Goal: Information Seeking & Learning: Learn about a topic

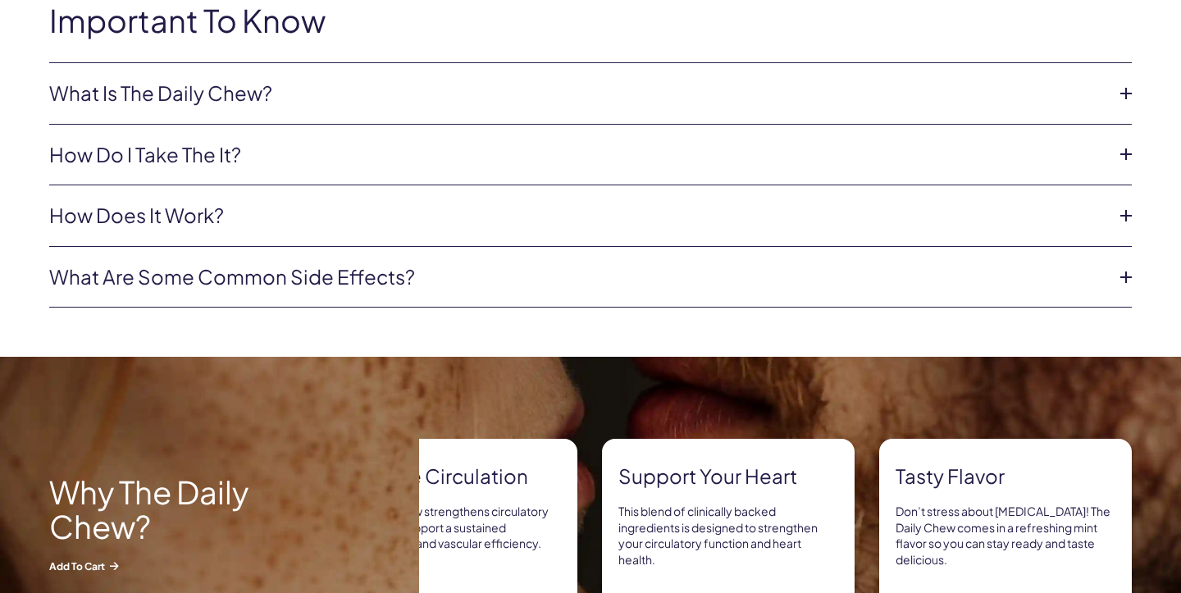
scroll to position [812, 0]
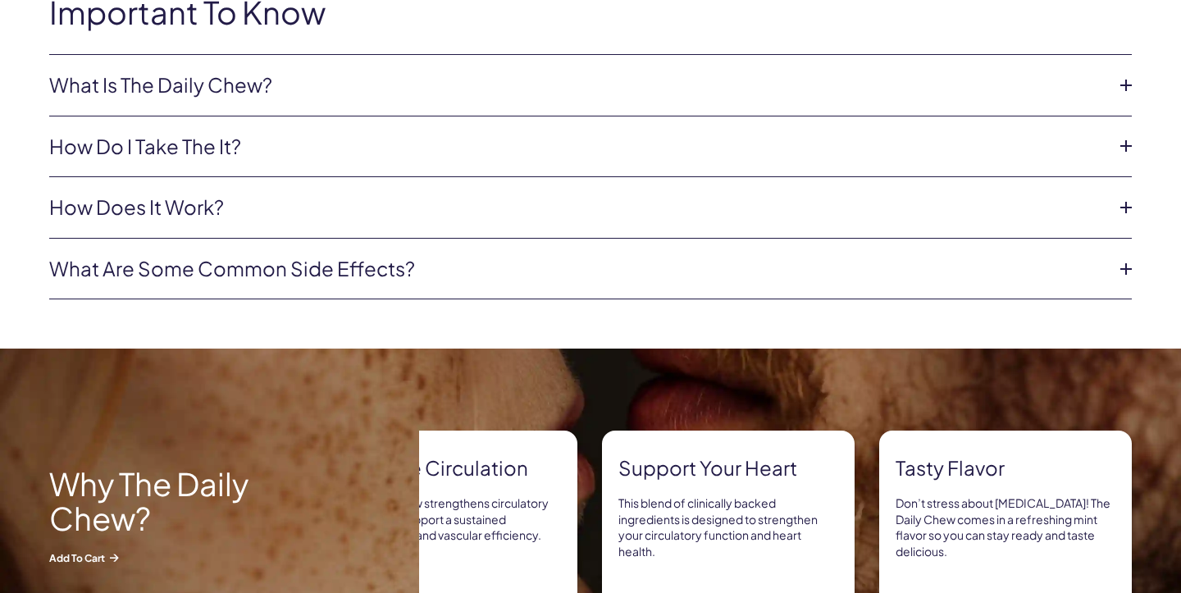
click at [1115, 67] on li "What Is The Daily Chew? The Daily Chew is the key to daily maintenance for long…" at bounding box center [590, 86] width 1083 height 62
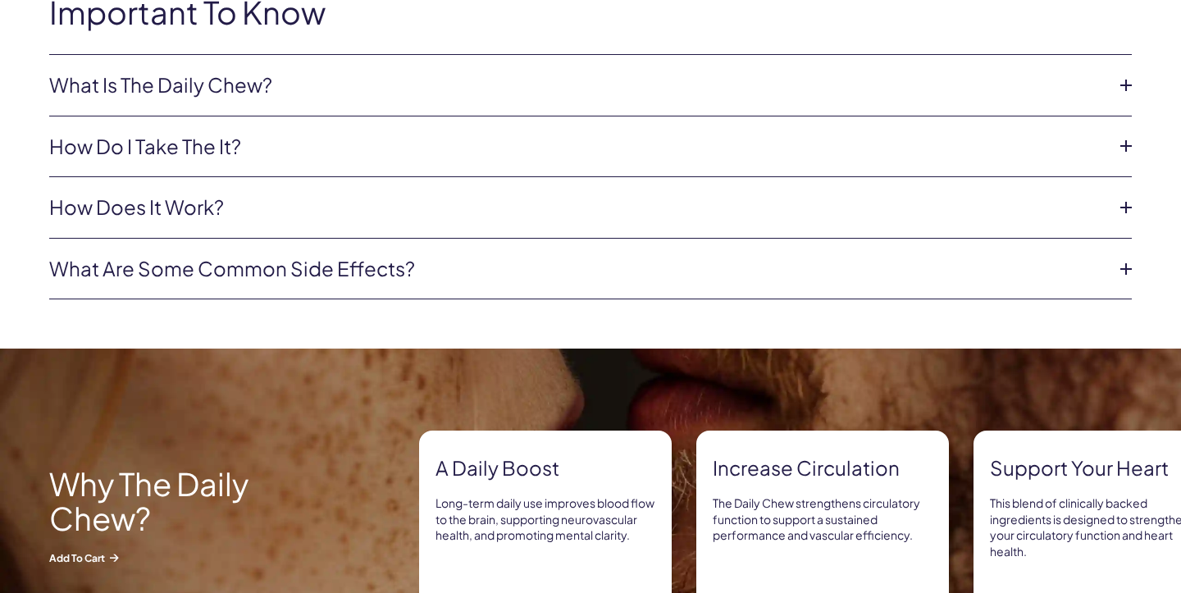
click at [1126, 75] on icon at bounding box center [1126, 85] width 25 height 25
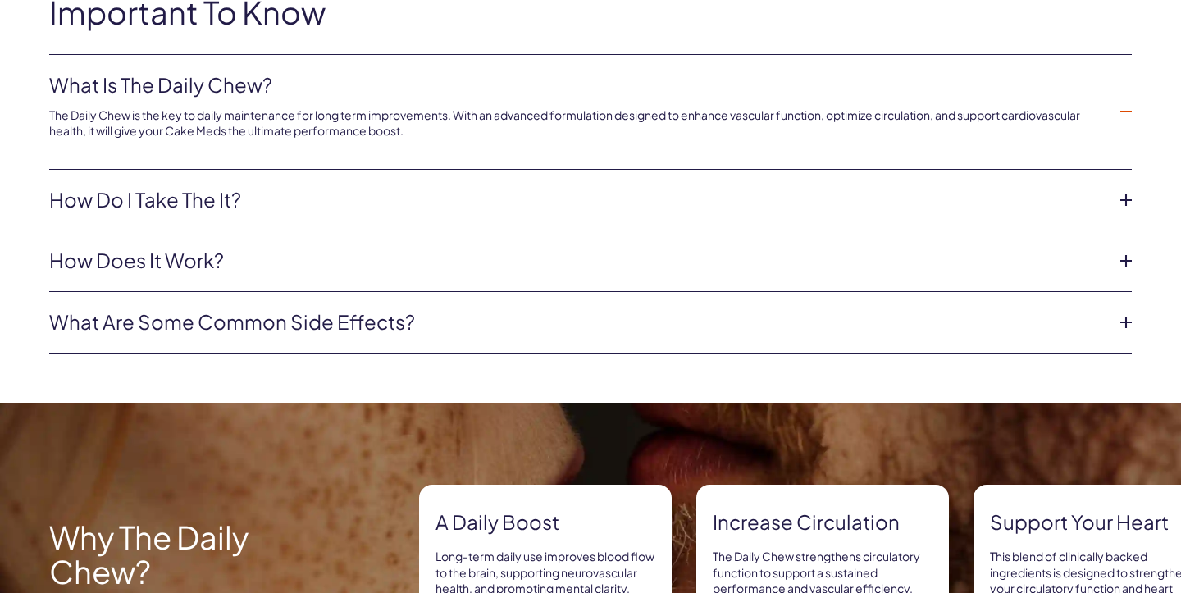
click at [1126, 77] on li "What Is The Daily Chew? The Daily Chew is the key to daily maintenance for long…" at bounding box center [590, 112] width 1083 height 115
click at [1126, 107] on icon at bounding box center [1126, 111] width 25 height 25
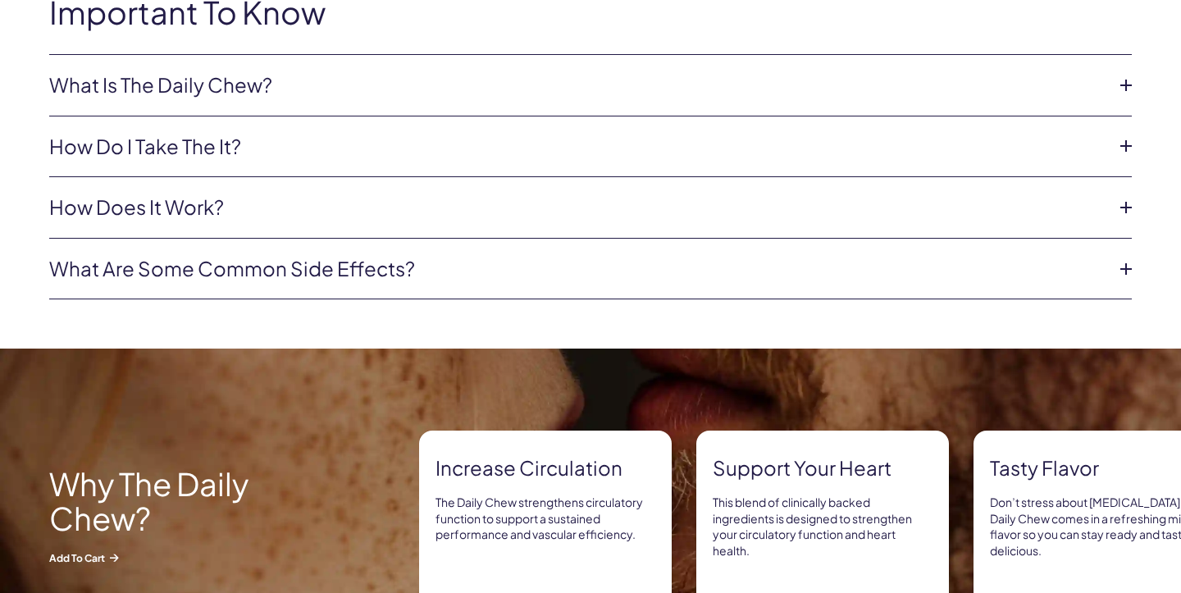
click at [1125, 139] on icon at bounding box center [1126, 146] width 25 height 25
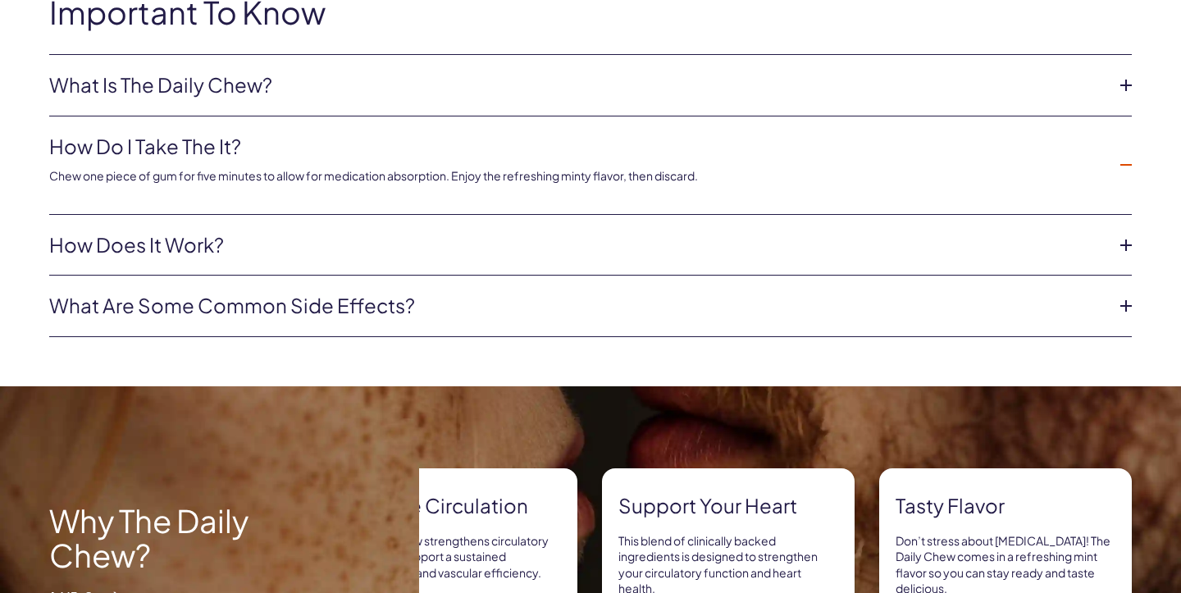
click at [1125, 139] on li "How do i take the it? Chew one piece of gum for five minutes to allow for medic…" at bounding box center [590, 166] width 1083 height 98
click at [1124, 155] on icon at bounding box center [1126, 165] width 25 height 25
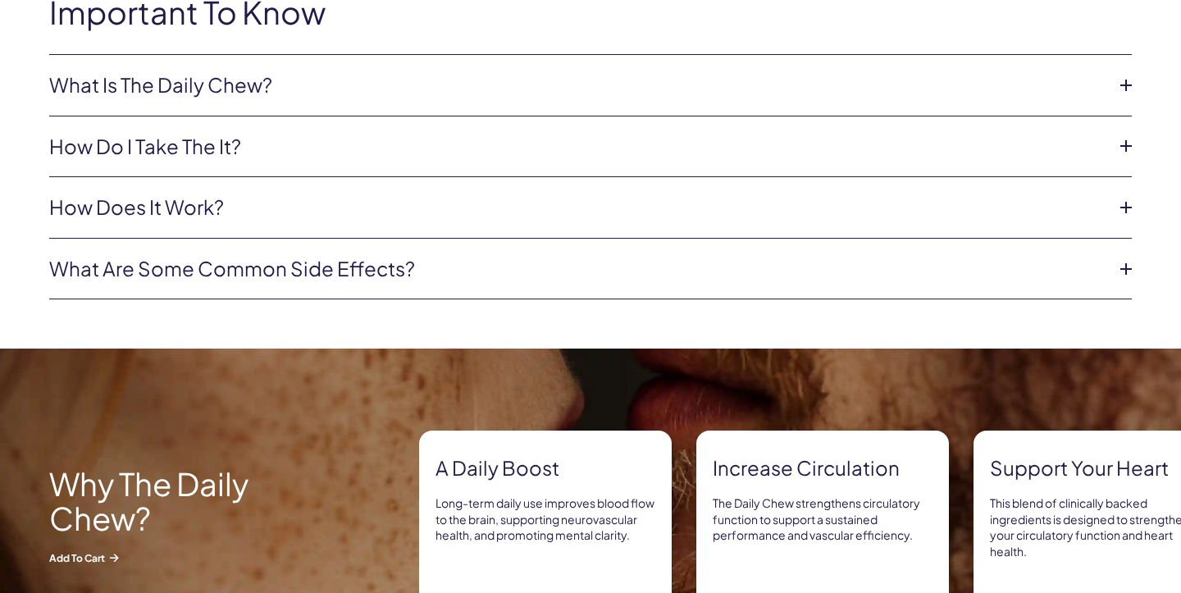
click at [1122, 212] on icon at bounding box center [1126, 207] width 25 height 25
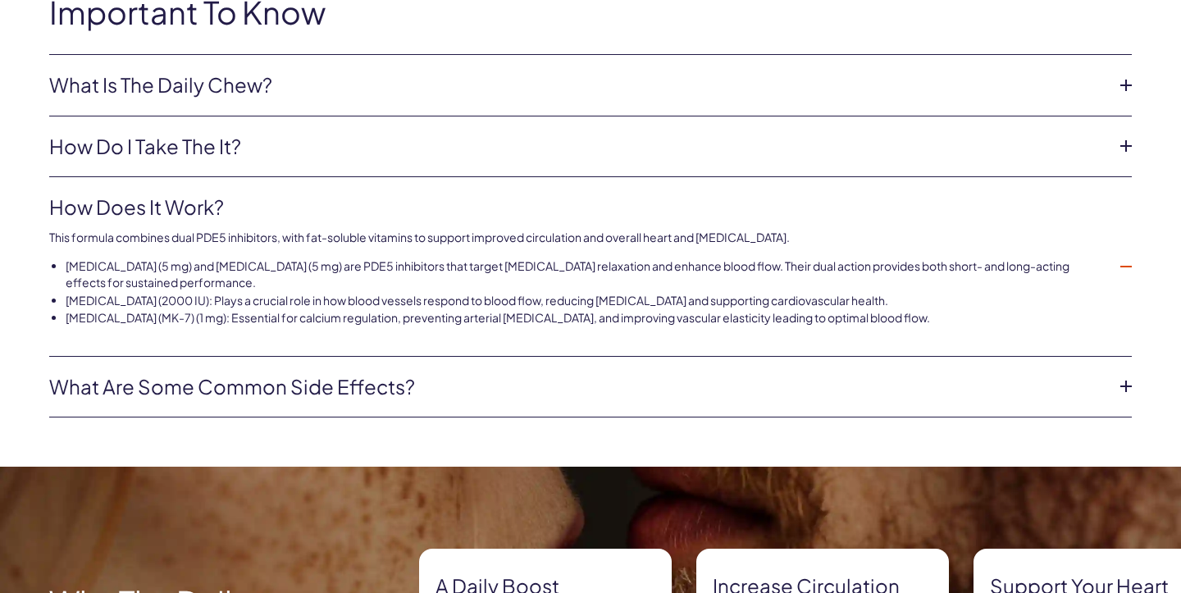
click at [1125, 377] on icon at bounding box center [1126, 386] width 25 height 25
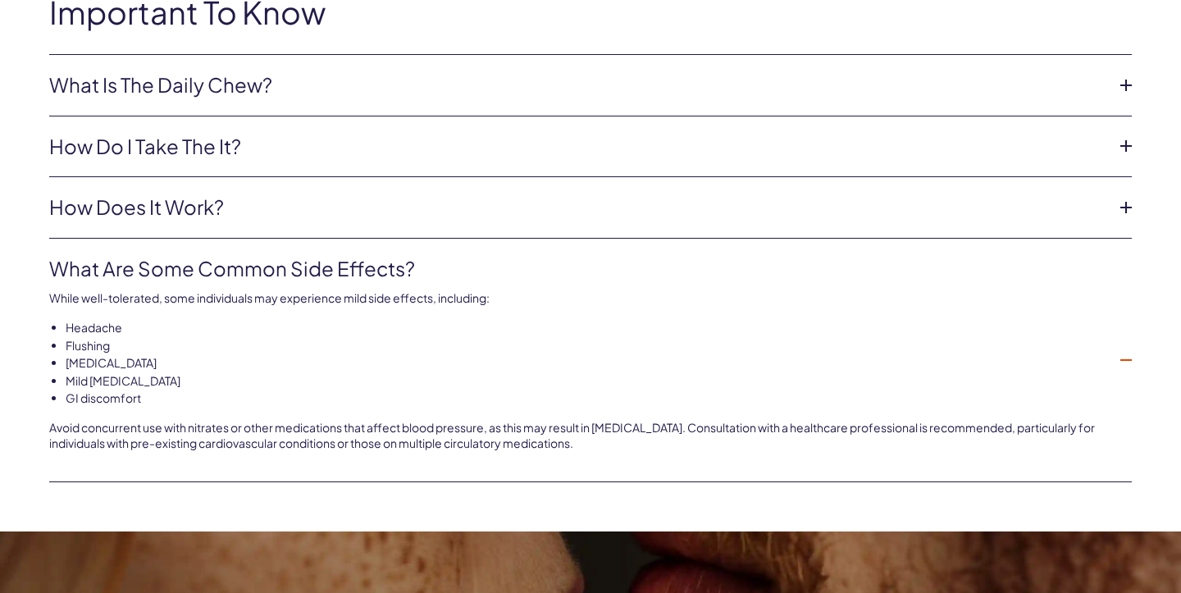
click at [1124, 354] on icon at bounding box center [1126, 360] width 25 height 25
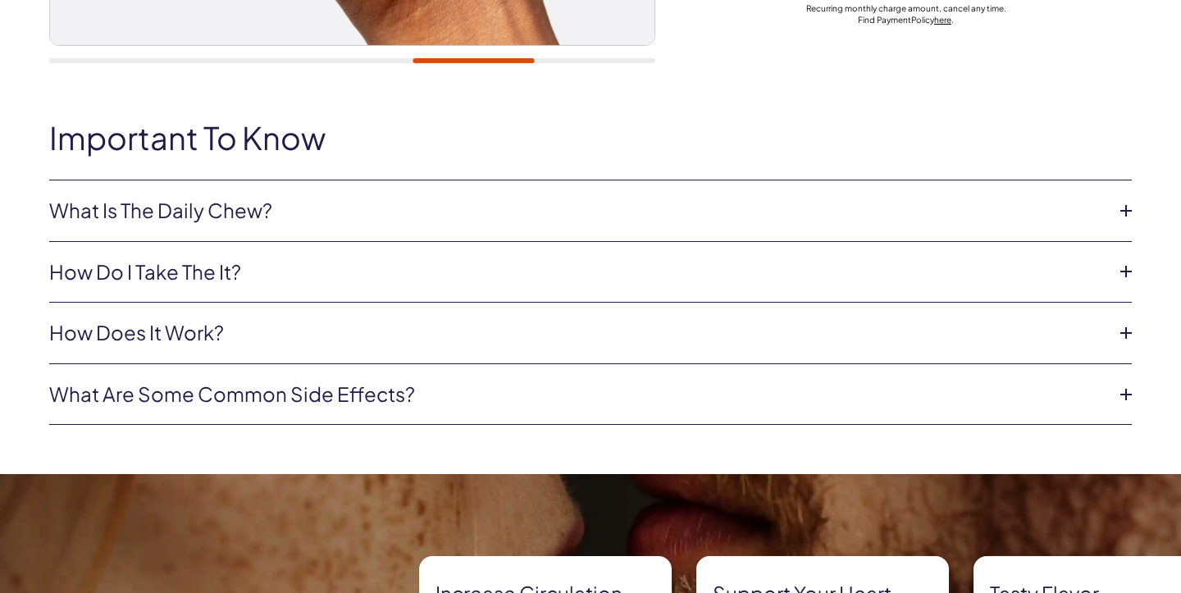
scroll to position [704, 0]
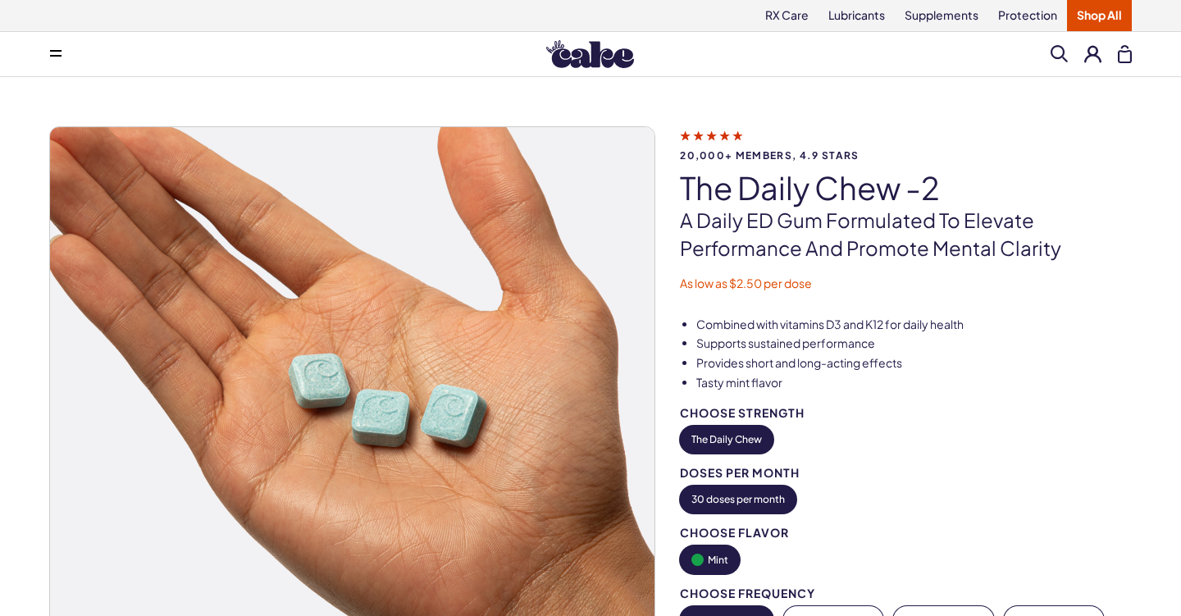
click at [62, 53] on button at bounding box center [55, 54] width 33 height 33
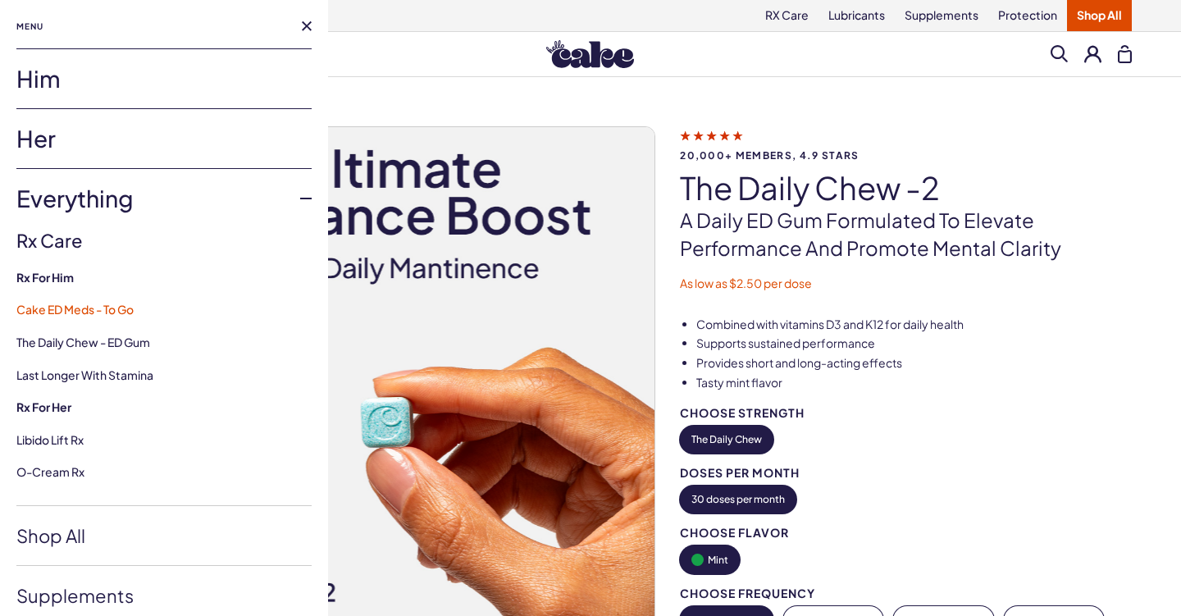
click at [117, 307] on link "Cake ED Meds - To Go" at bounding box center [74, 309] width 117 height 15
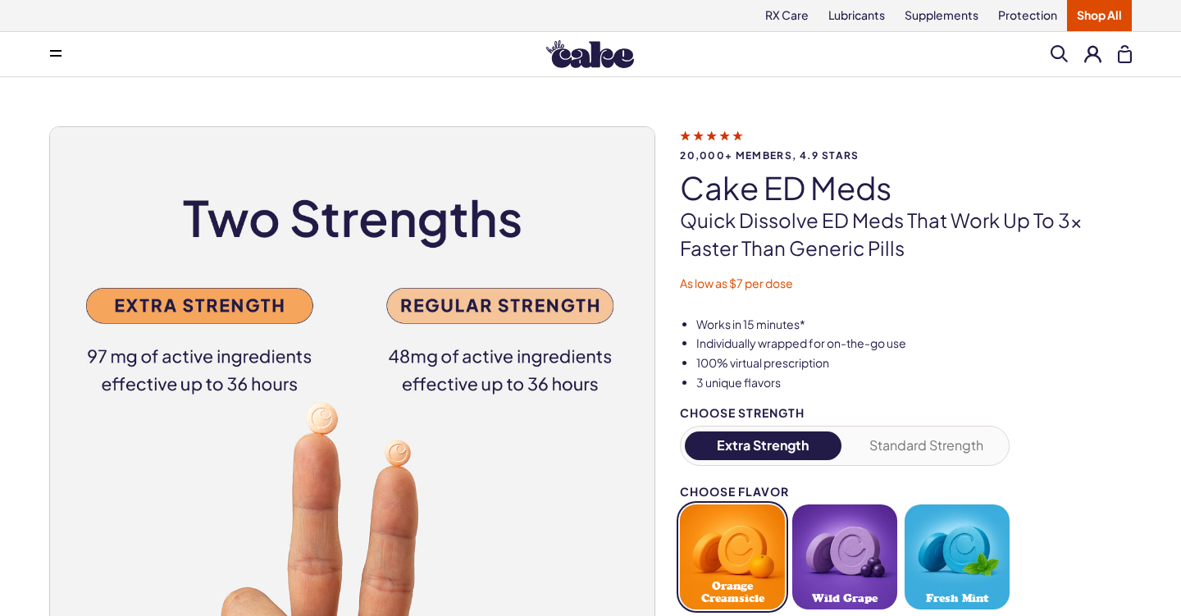
click at [922, 437] on button "Standard Strength" at bounding box center [927, 446] width 157 height 29
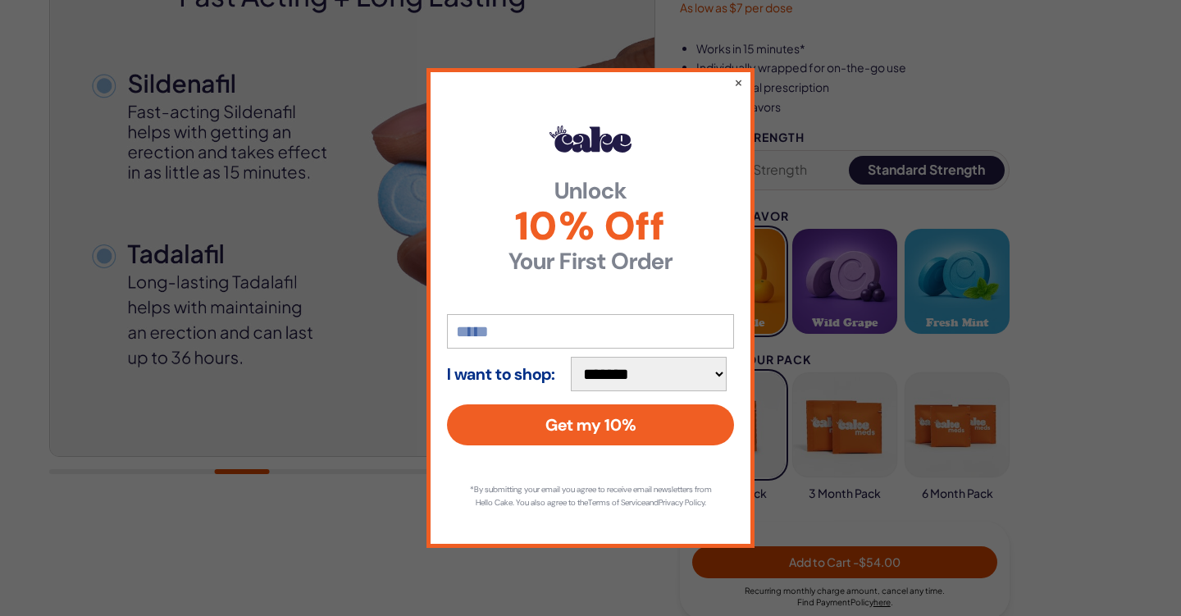
scroll to position [408, 0]
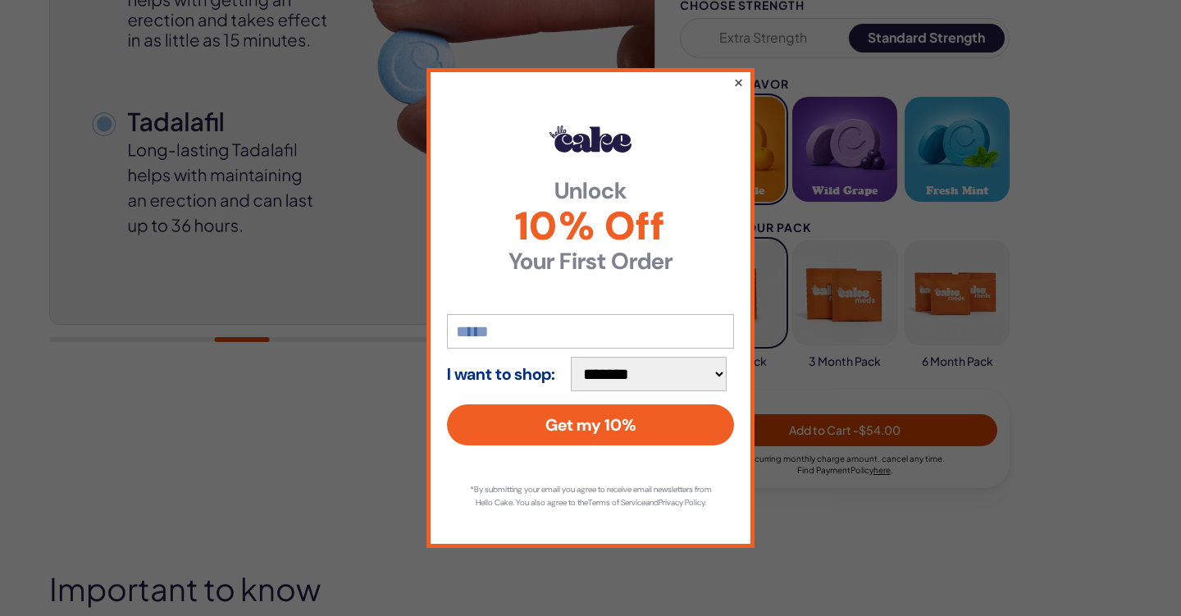
click at [735, 75] on button "×" at bounding box center [738, 82] width 11 height 20
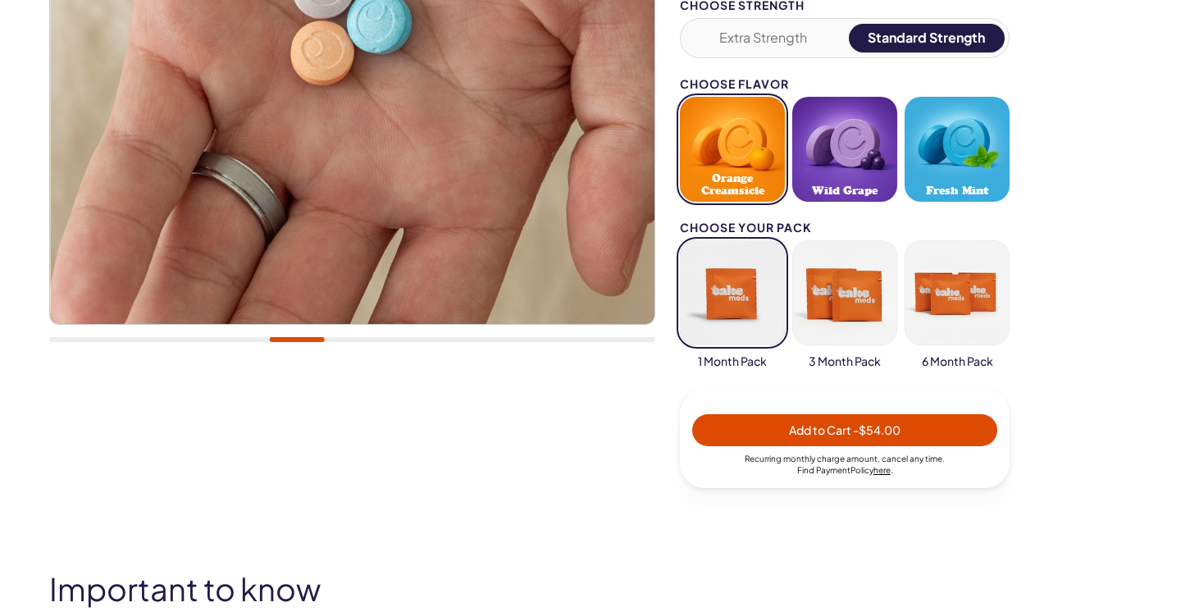
click at [967, 293] on button "button" at bounding box center [957, 292] width 105 height 105
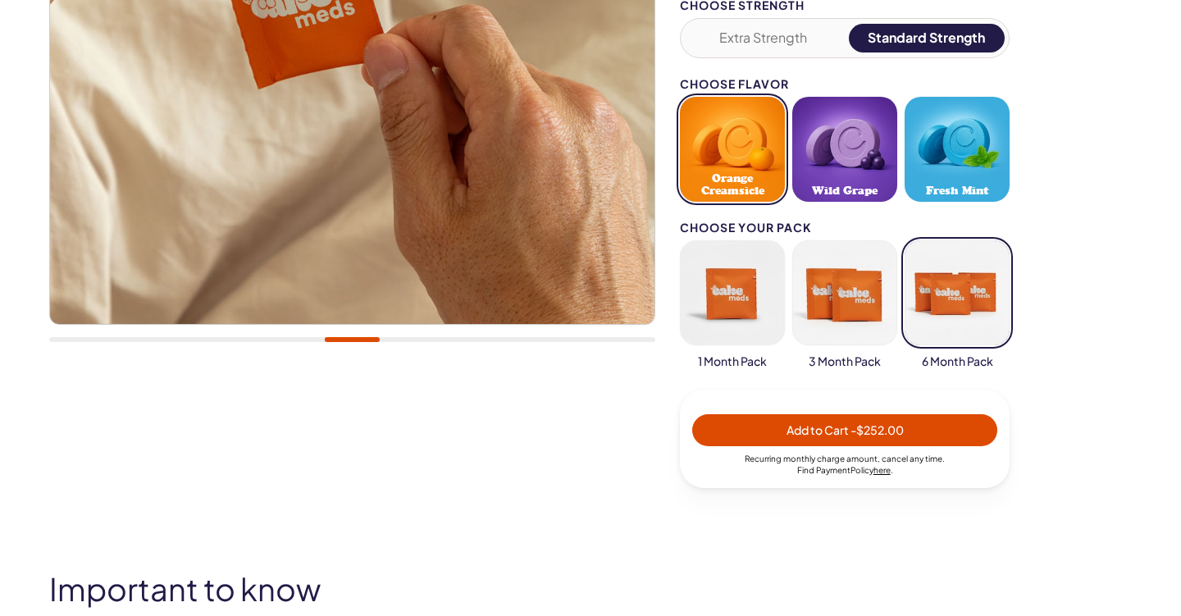
type button "113"
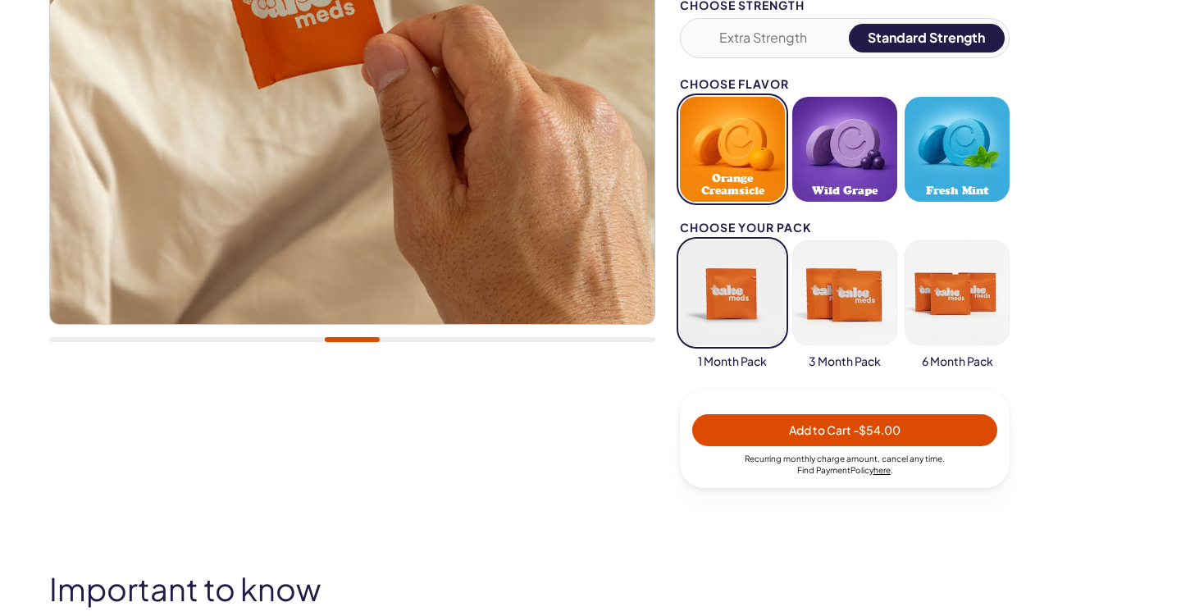
type button "110"
